Goal: Navigation & Orientation: Find specific page/section

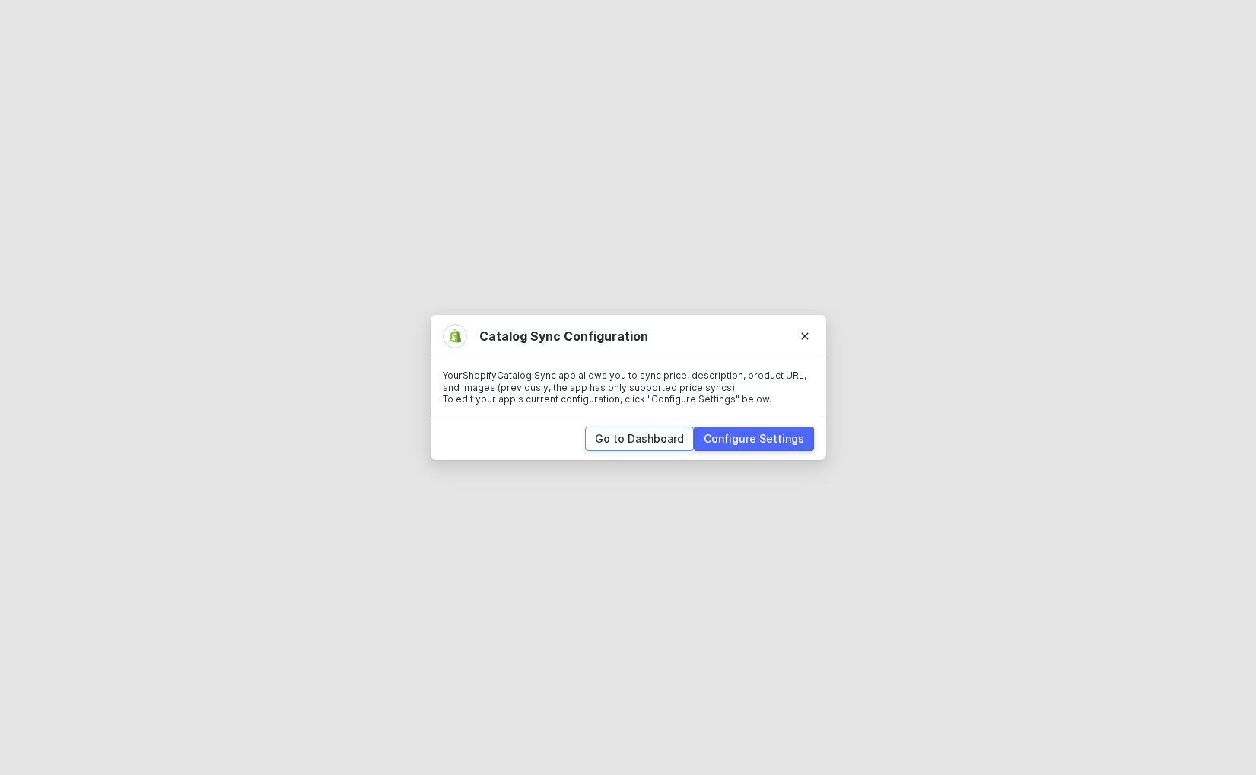
click at [631, 441] on div "Go to Dashboard" at bounding box center [639, 438] width 89 height 15
